Goal: Information Seeking & Learning: Understand process/instructions

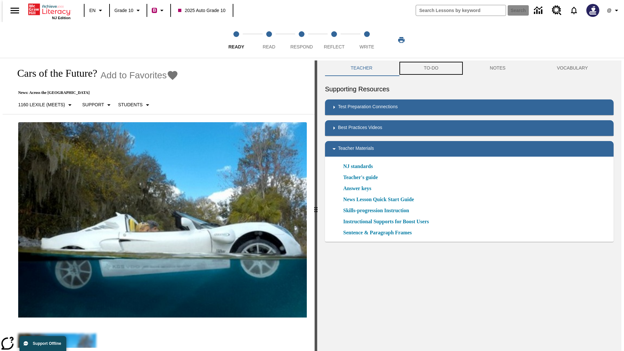
click at [430, 68] on button "TO-DO" at bounding box center [431, 68] width 66 height 16
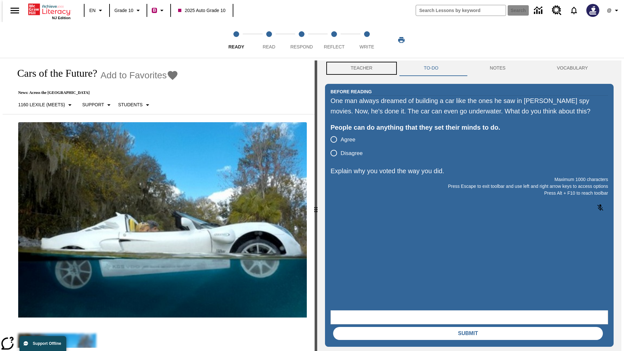
scroll to position [0, 0]
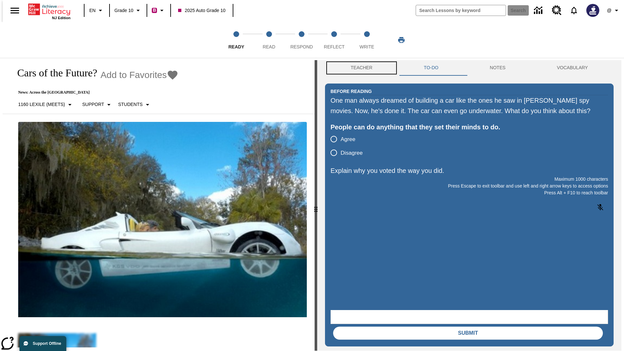
click at [359, 68] on button "Teacher" at bounding box center [361, 68] width 73 height 16
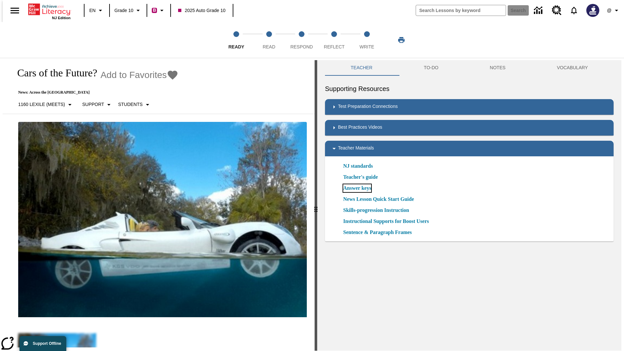
click at [357, 188] on link "Answer keys" at bounding box center [357, 188] width 28 height 8
click at [269, 40] on span "Read" at bounding box center [268, 44] width 13 height 12
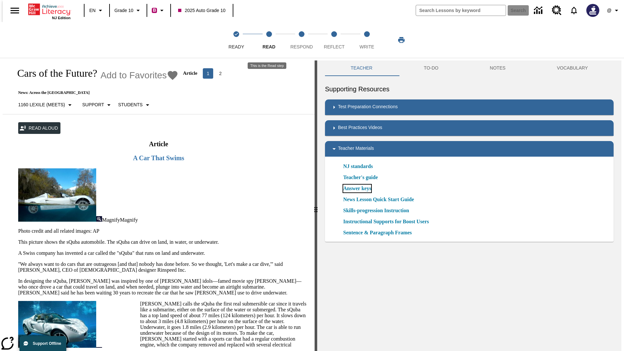
click at [357, 188] on link "Answer keys" at bounding box center [357, 188] width 28 height 8
click at [301, 40] on span "Respond" at bounding box center [301, 44] width 22 height 12
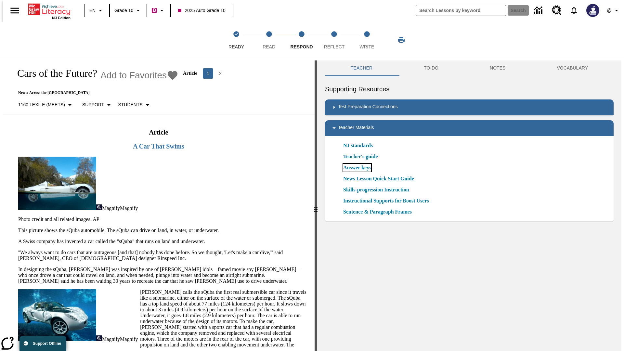
click at [357, 168] on link "Answer keys" at bounding box center [357, 168] width 28 height 8
click at [334, 40] on span "Reflect" at bounding box center [334, 44] width 21 height 12
click at [357, 168] on link "Answer keys" at bounding box center [357, 168] width 28 height 8
click at [366, 40] on span "Write" at bounding box center [366, 44] width 15 height 12
